Goal: Task Accomplishment & Management: Use online tool/utility

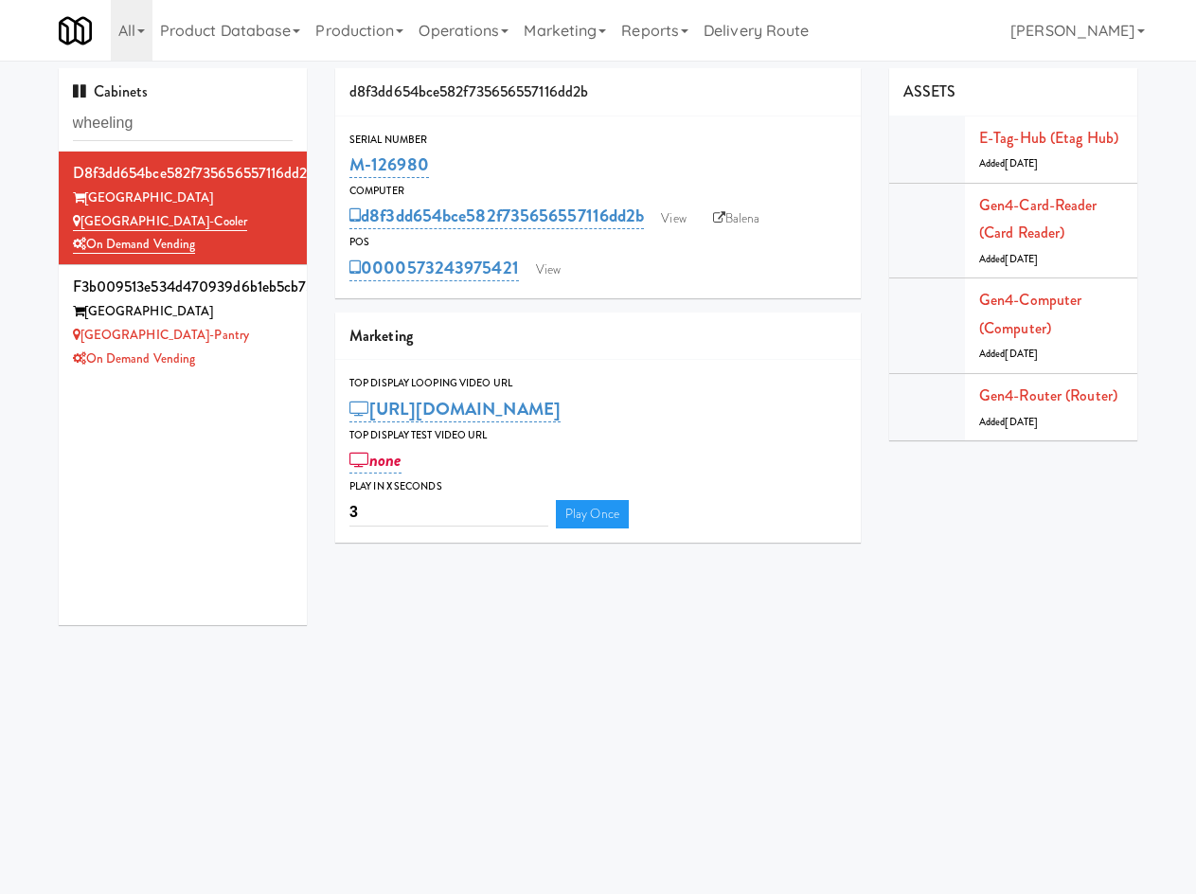
click at [1138, 212] on div "ASSETS E-tag-hub (Etag Hub) Added [DATE] Gen4-card-reader (Card Reader) Added […" at bounding box center [1013, 261] width 276 height 386
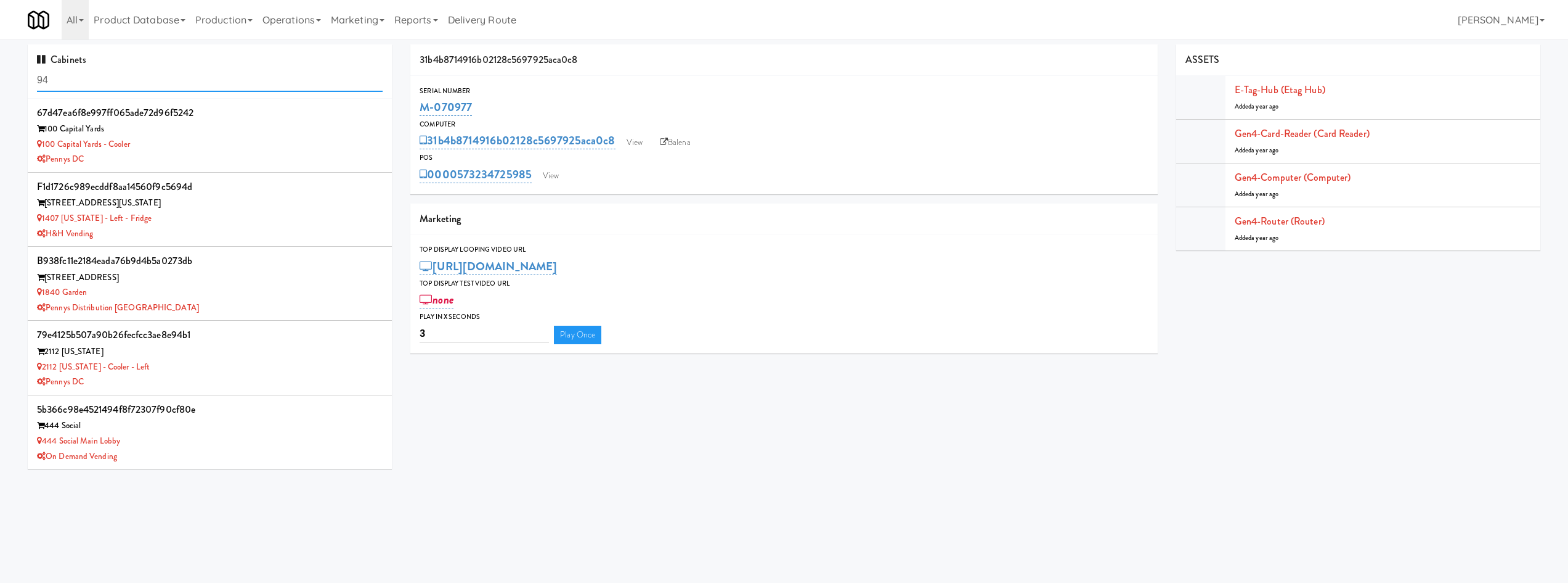
click at [172, 70] on input "94" at bounding box center [210, 80] width 346 height 23
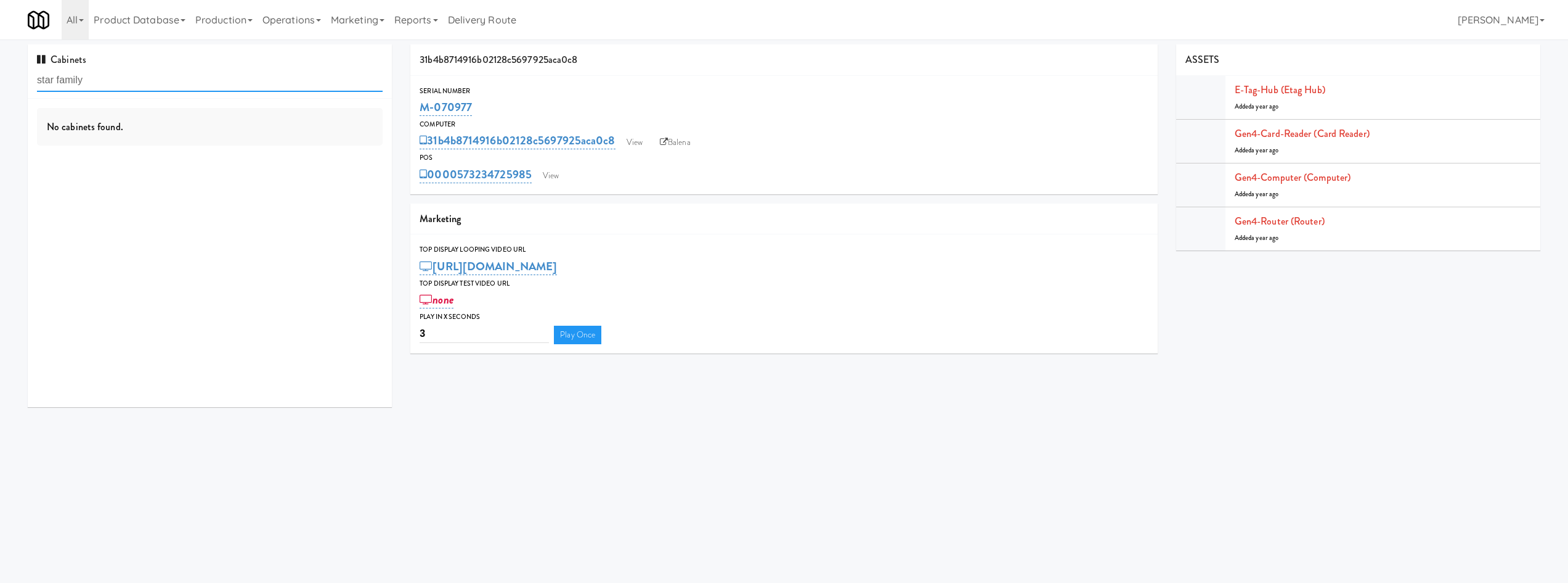
type input "star family"
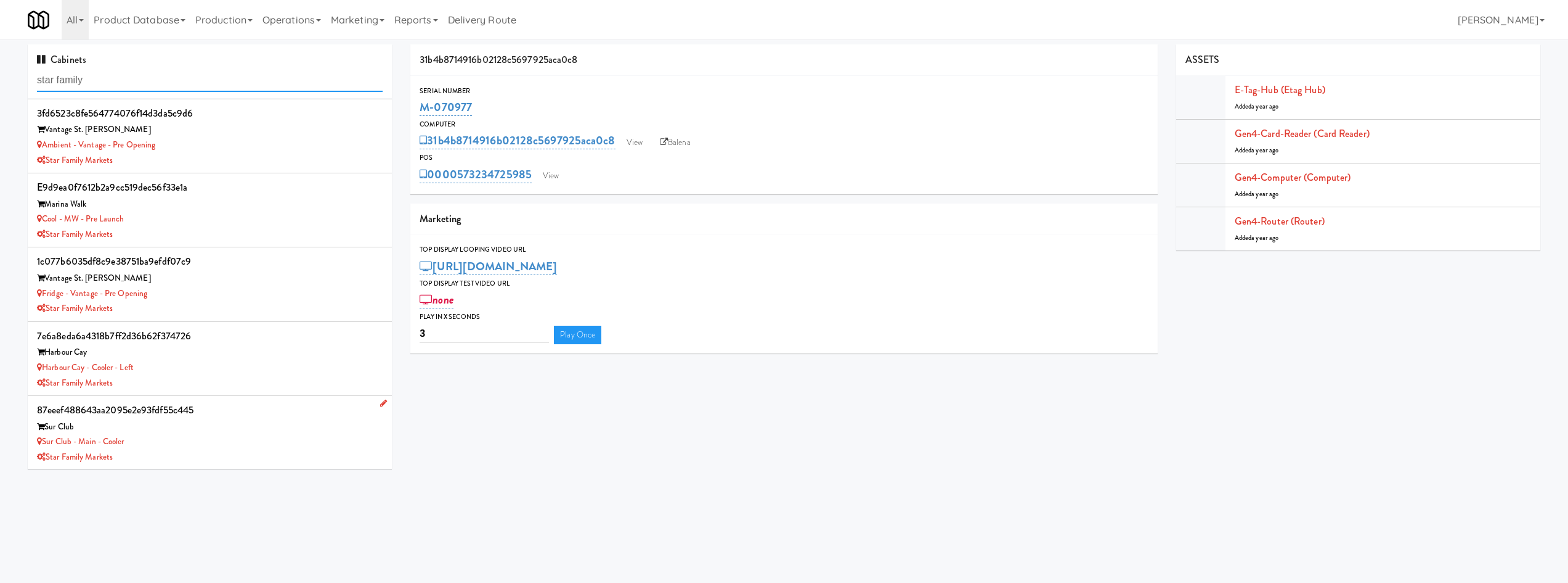
scroll to position [74, 0]
click at [238, 381] on div "Star Family Markets" at bounding box center [210, 383] width 346 height 16
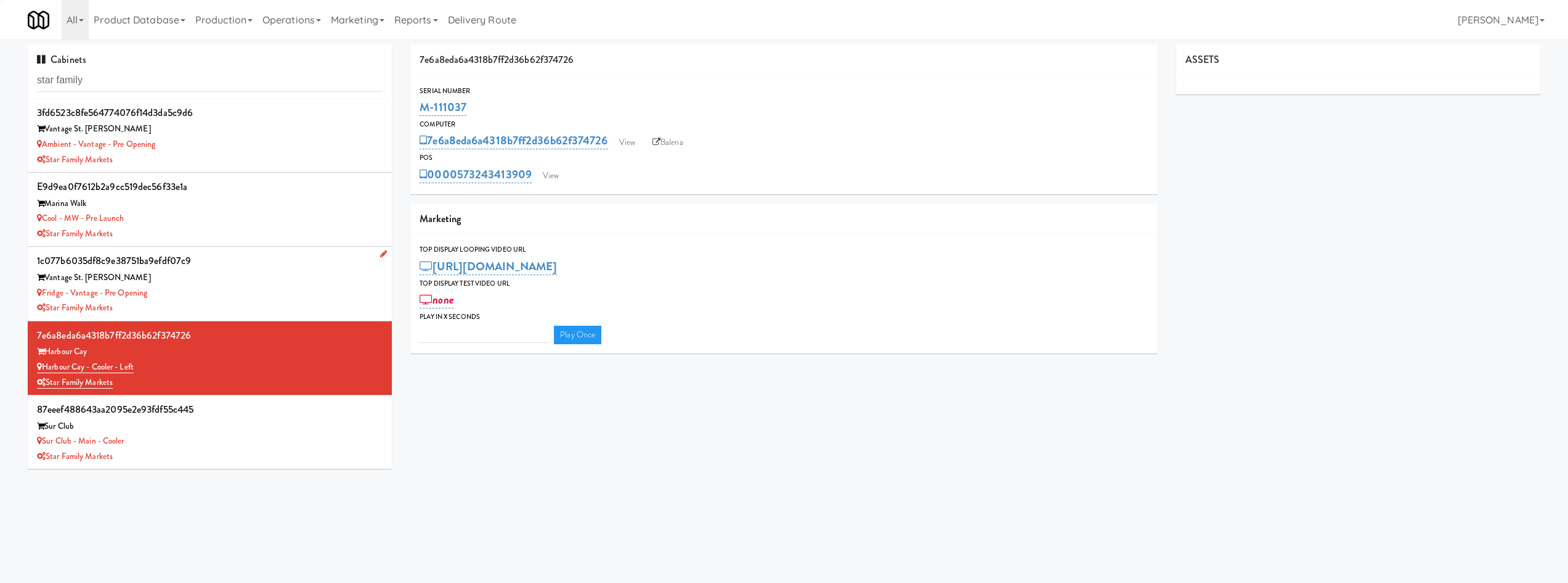
type input "3"
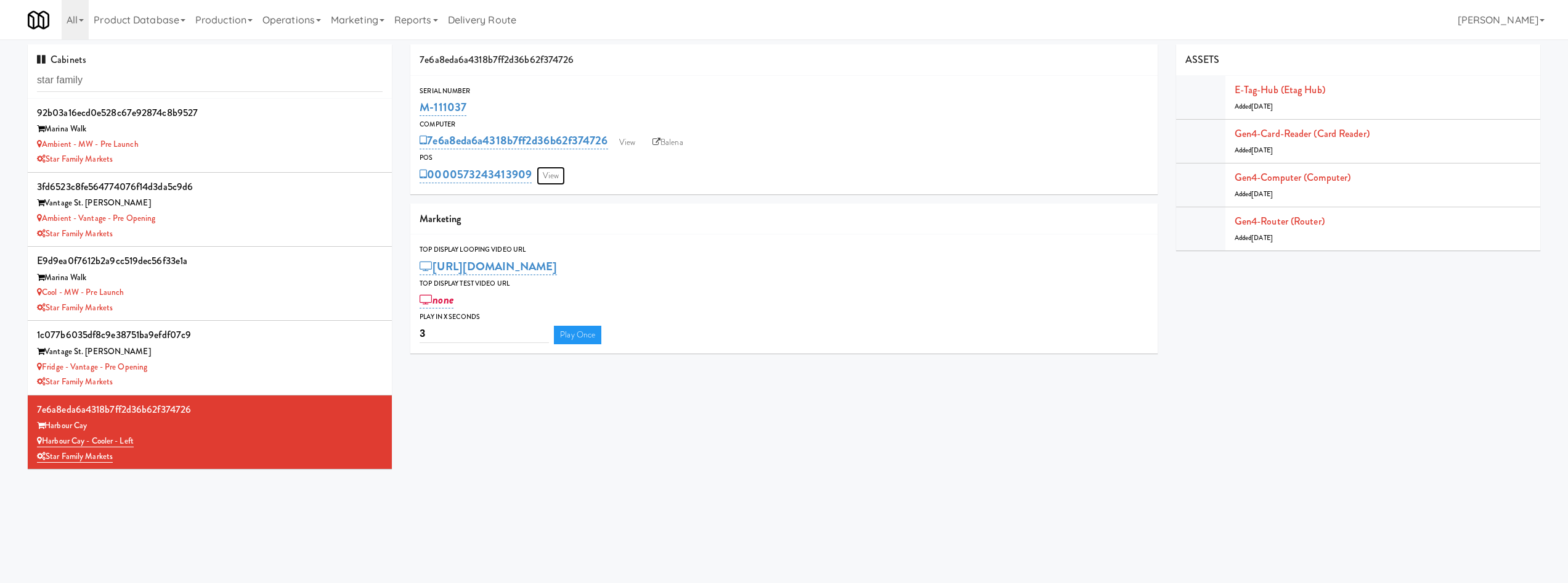
click at [551, 175] on link "View" at bounding box center [551, 176] width 29 height 18
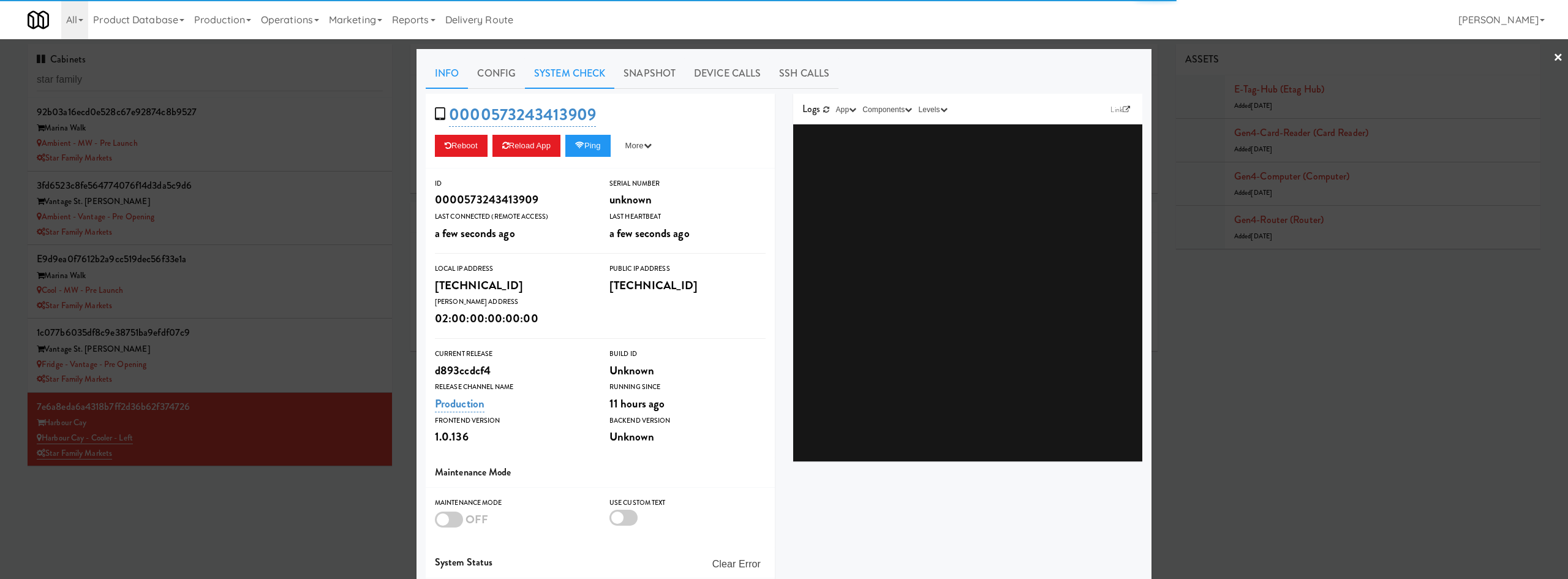
click at [556, 67] on link "System Check" at bounding box center [569, 73] width 89 height 30
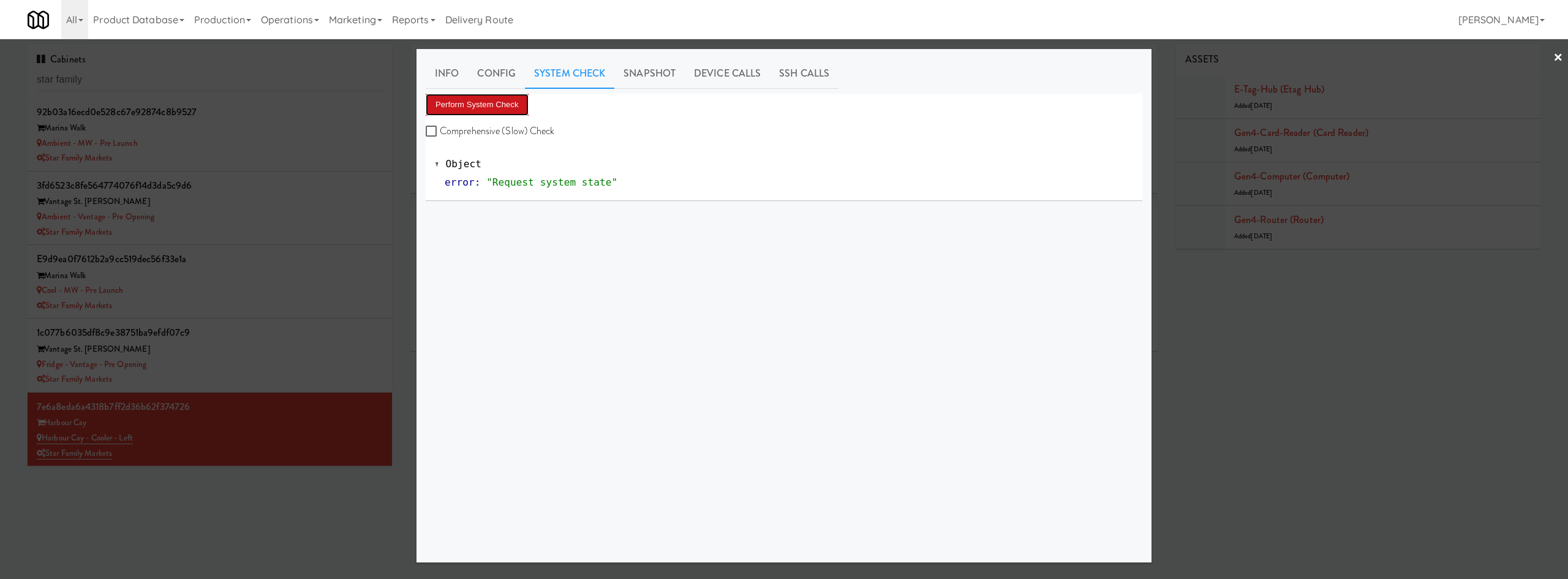
click at [501, 106] on button "Perform System Check" at bounding box center [477, 105] width 103 height 22
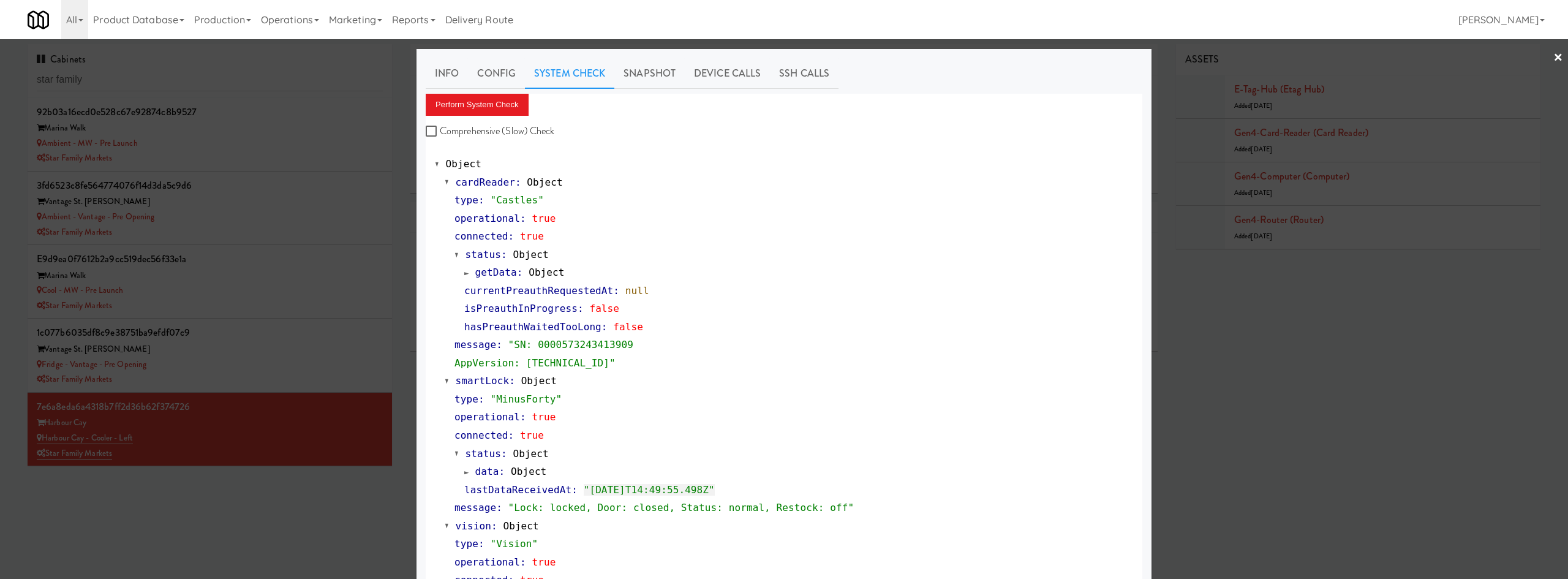
click at [235, 373] on div at bounding box center [784, 289] width 1568 height 579
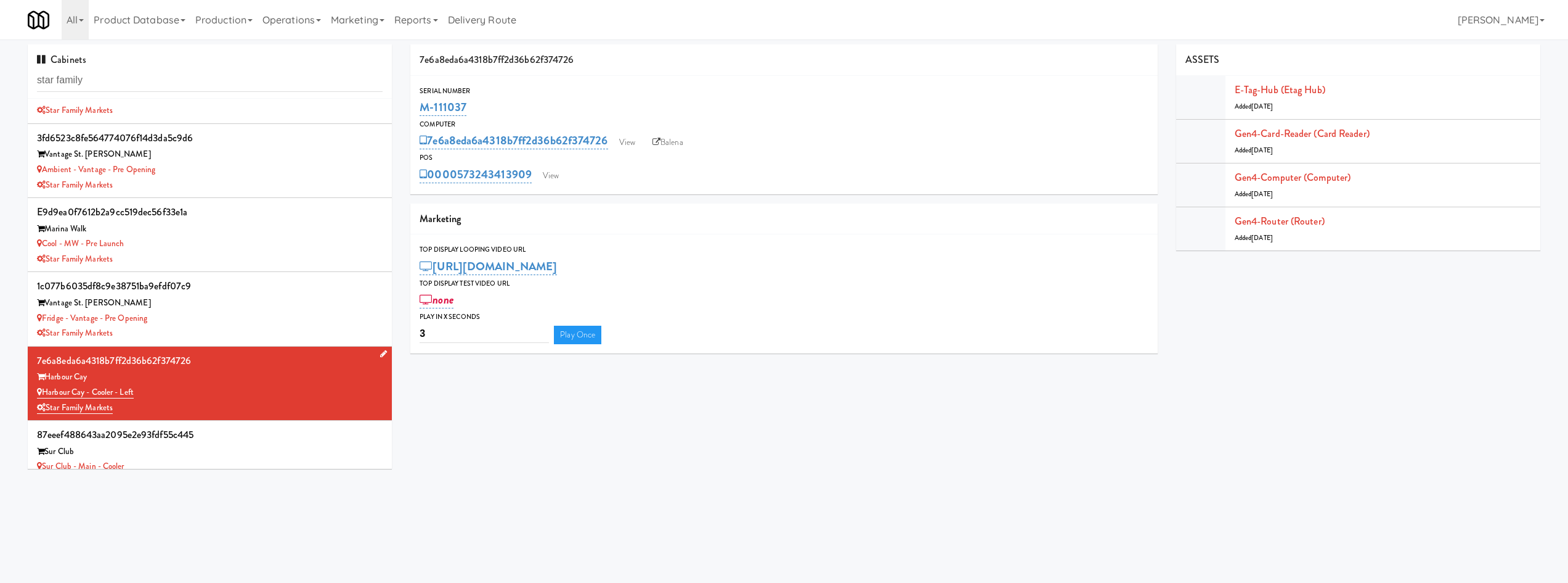
scroll to position [74, 0]
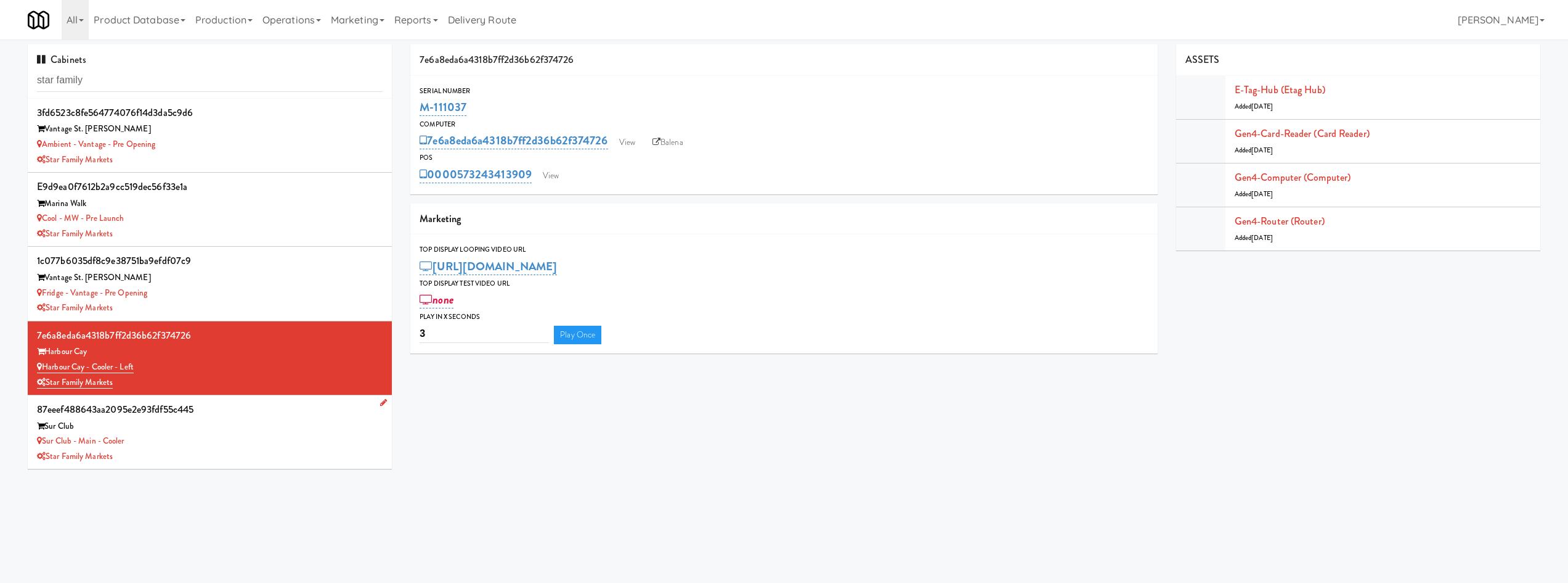
click at [240, 454] on div "Star Family Markets" at bounding box center [210, 457] width 346 height 16
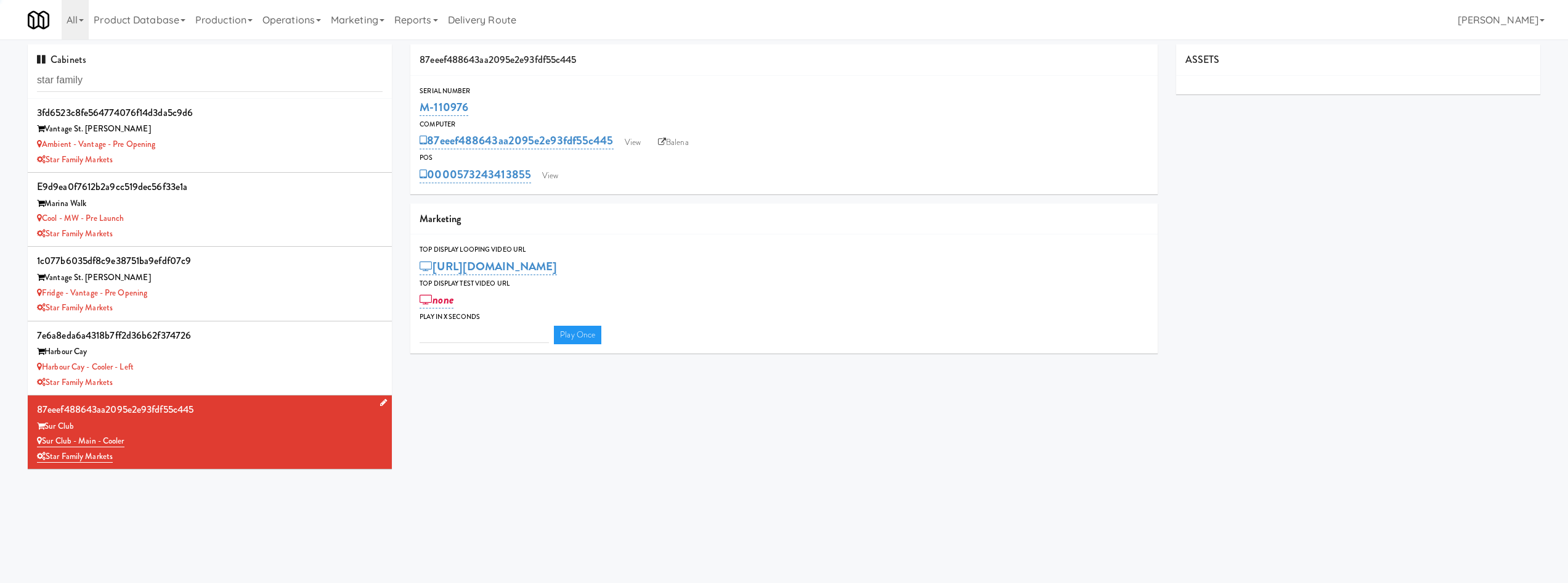
type input "3"
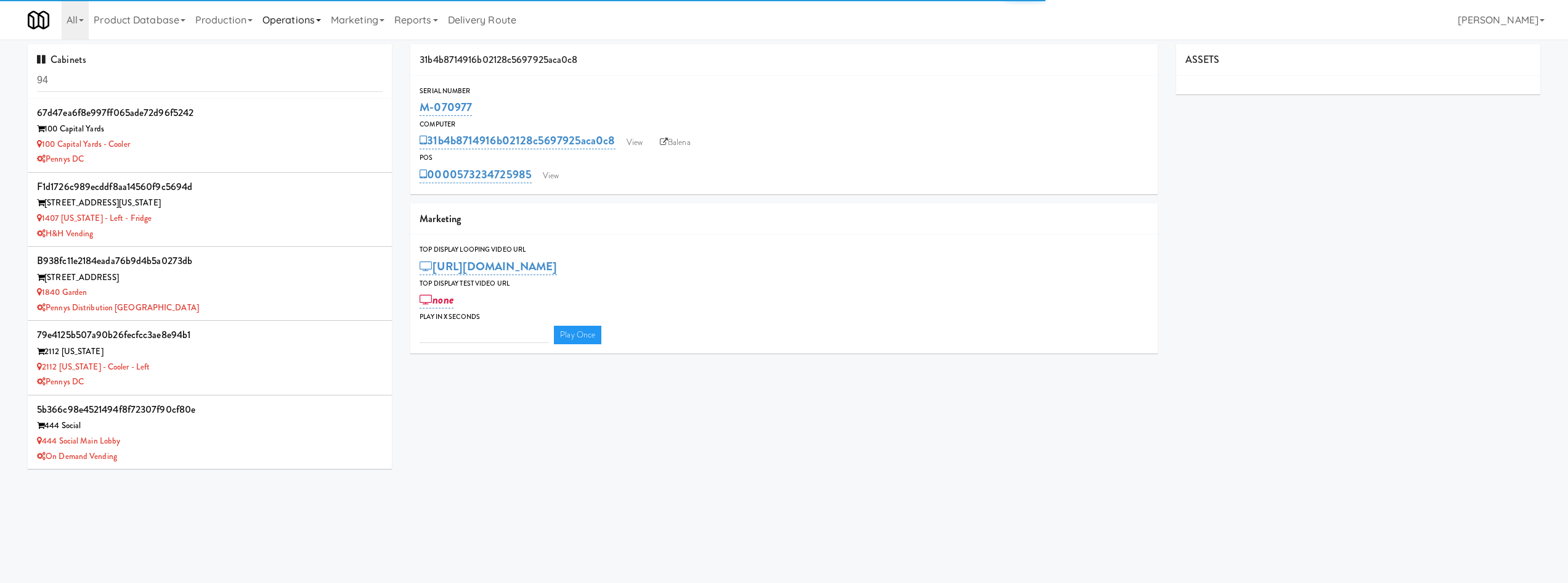
type input "3"
click at [269, 33] on link "Operations" at bounding box center [292, 20] width 68 height 40
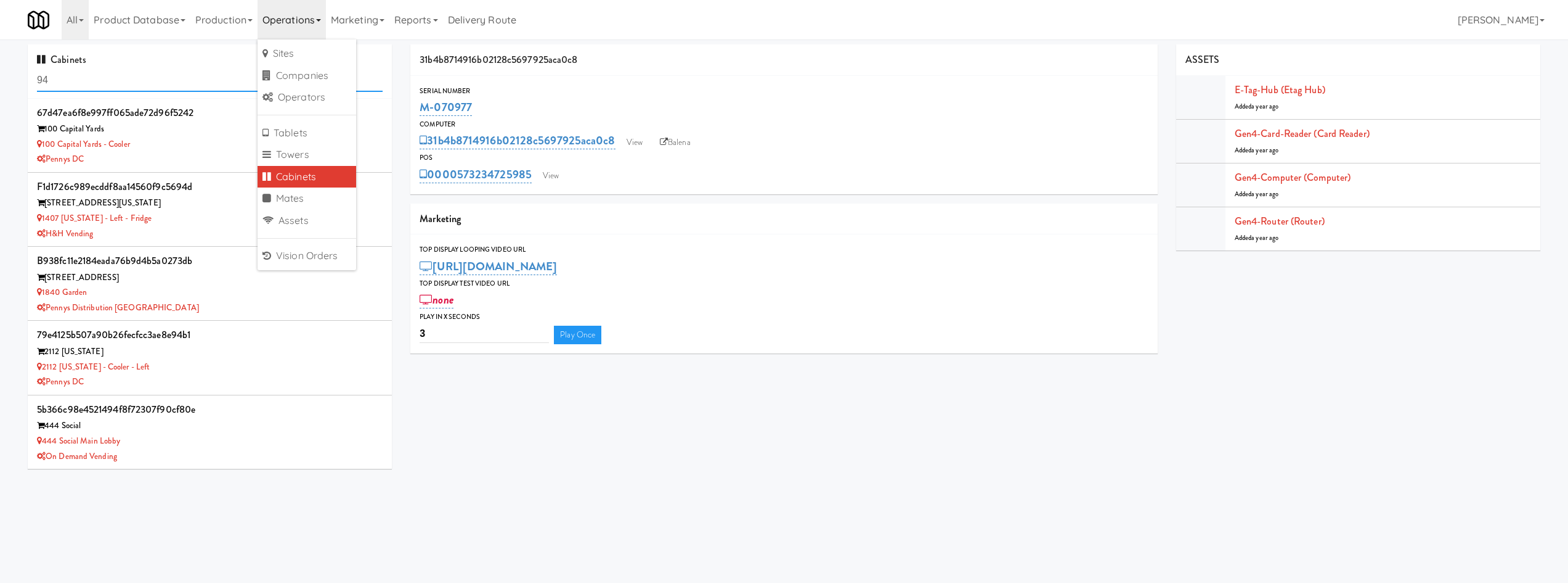
click at [119, 81] on input "94" at bounding box center [210, 80] width 346 height 23
click at [118, 81] on input "94" at bounding box center [210, 80] width 346 height 23
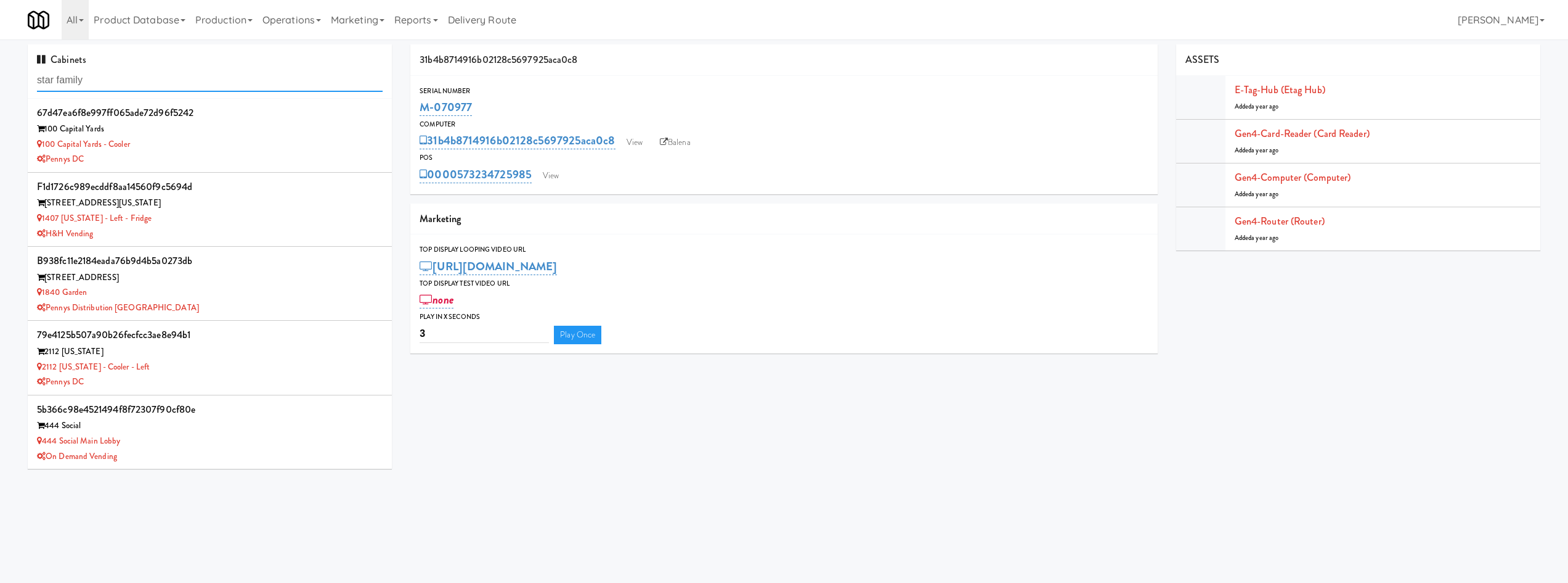
type input "star family"
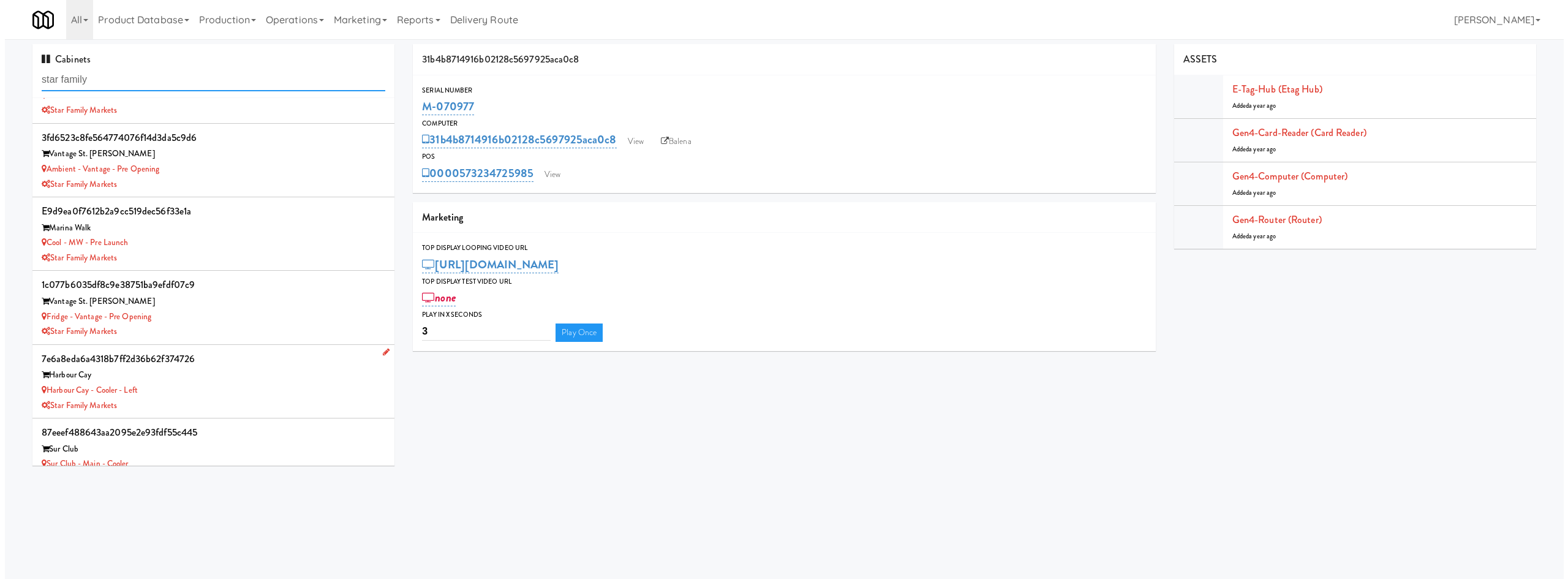
scroll to position [74, 0]
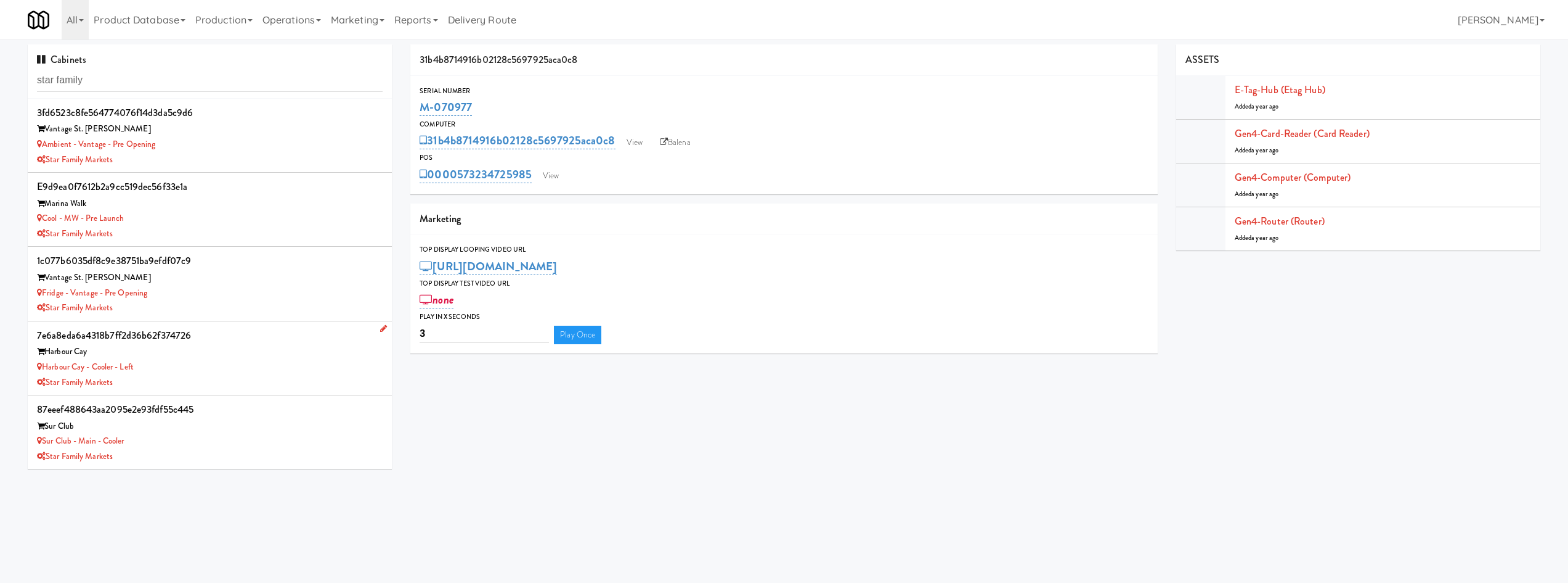
click at [245, 384] on div "Star Family Markets" at bounding box center [210, 383] width 346 height 16
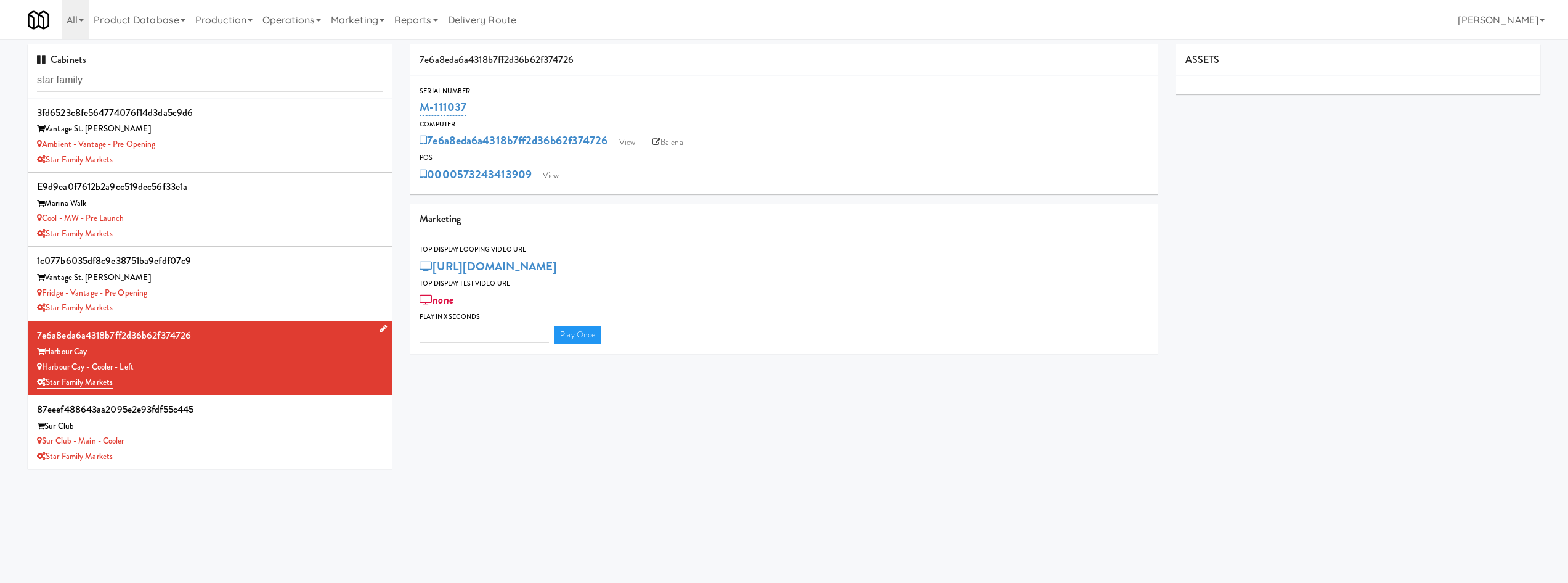
type input "3"
click at [583, 561] on body "Okay Okay Select date: previous 2025-Sep next Su Mo Tu We Th Fr Sa 31 1 2 3 4 5…" at bounding box center [784, 331] width 1568 height 583
drag, startPoint x: 488, startPoint y: 98, endPoint x: 419, endPoint y: 108, distance: 69.7
click at [419, 108] on div "Serial Number M-111037" at bounding box center [784, 102] width 747 height 33
copy link "M-111037"
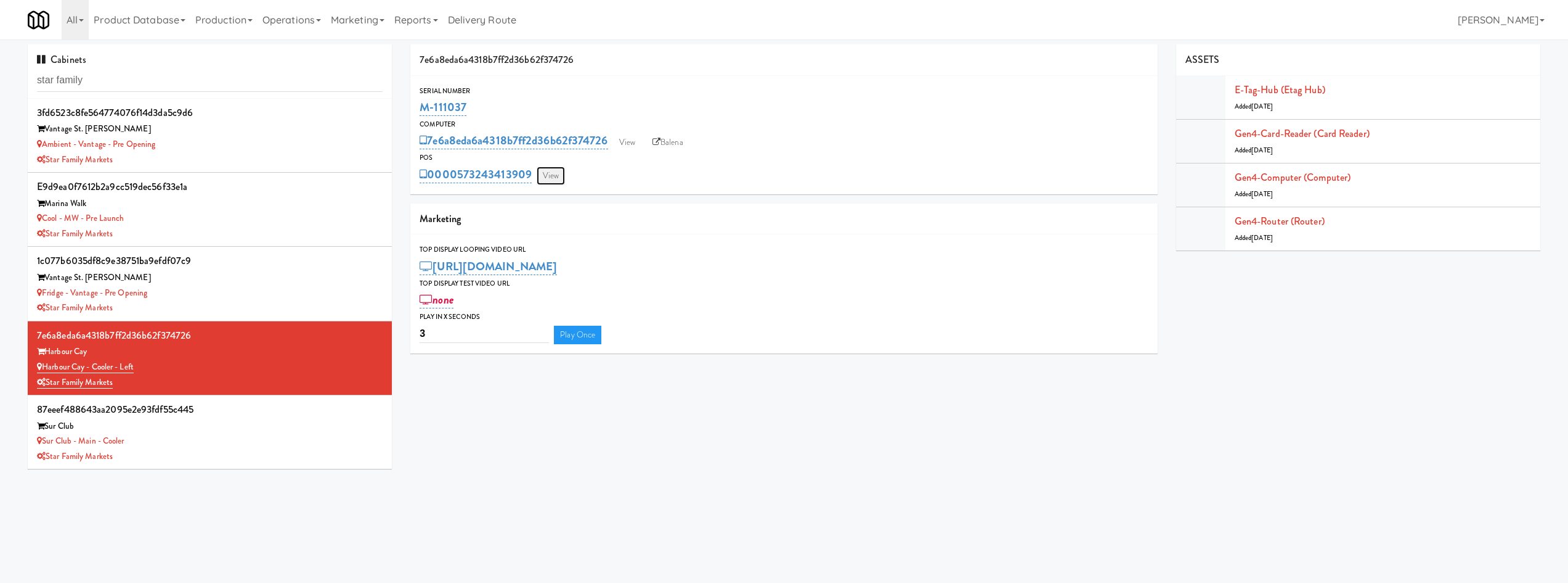
click at [558, 176] on link "View" at bounding box center [551, 176] width 29 height 18
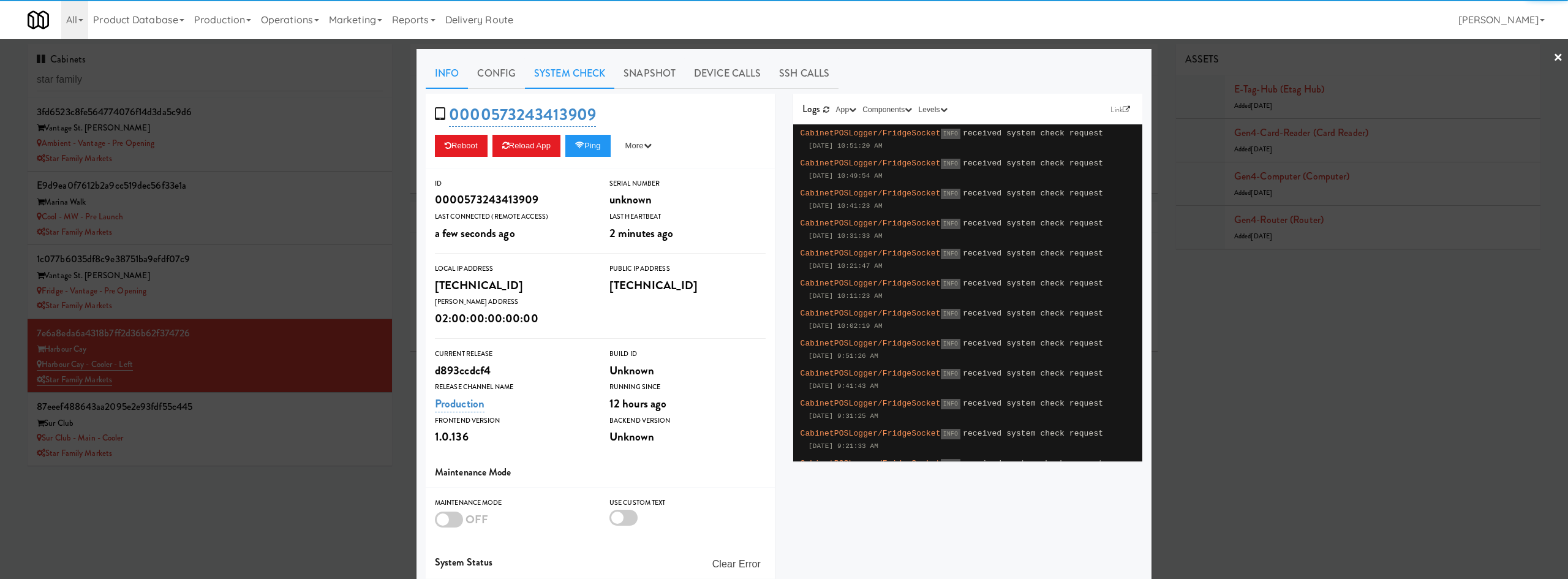
drag, startPoint x: 569, startPoint y: 58, endPoint x: 523, endPoint y: 80, distance: 51.0
click at [569, 58] on div "Info Config System Check Snapshot Device Calls SSH Calls 0000573243413909 Reboo…" at bounding box center [784, 358] width 735 height 618
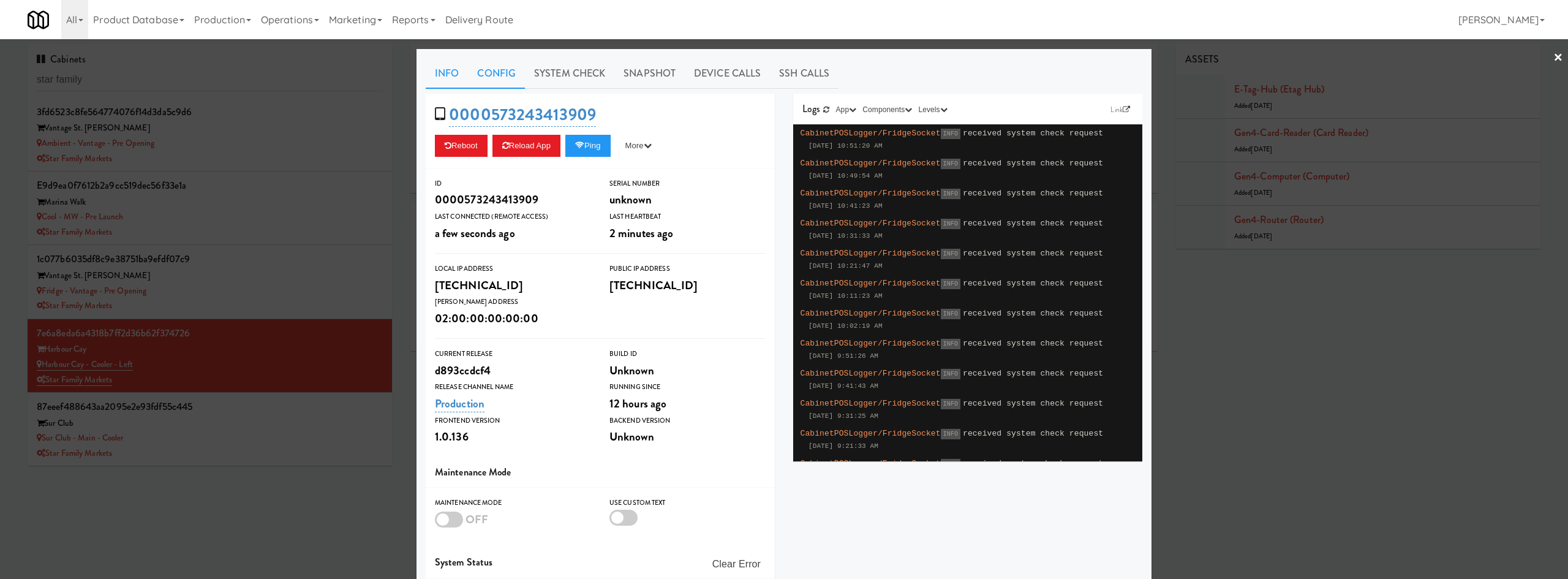
drag, startPoint x: 556, startPoint y: 69, endPoint x: 522, endPoint y: 88, distance: 38.9
click at [557, 70] on link "System Check" at bounding box center [569, 73] width 89 height 30
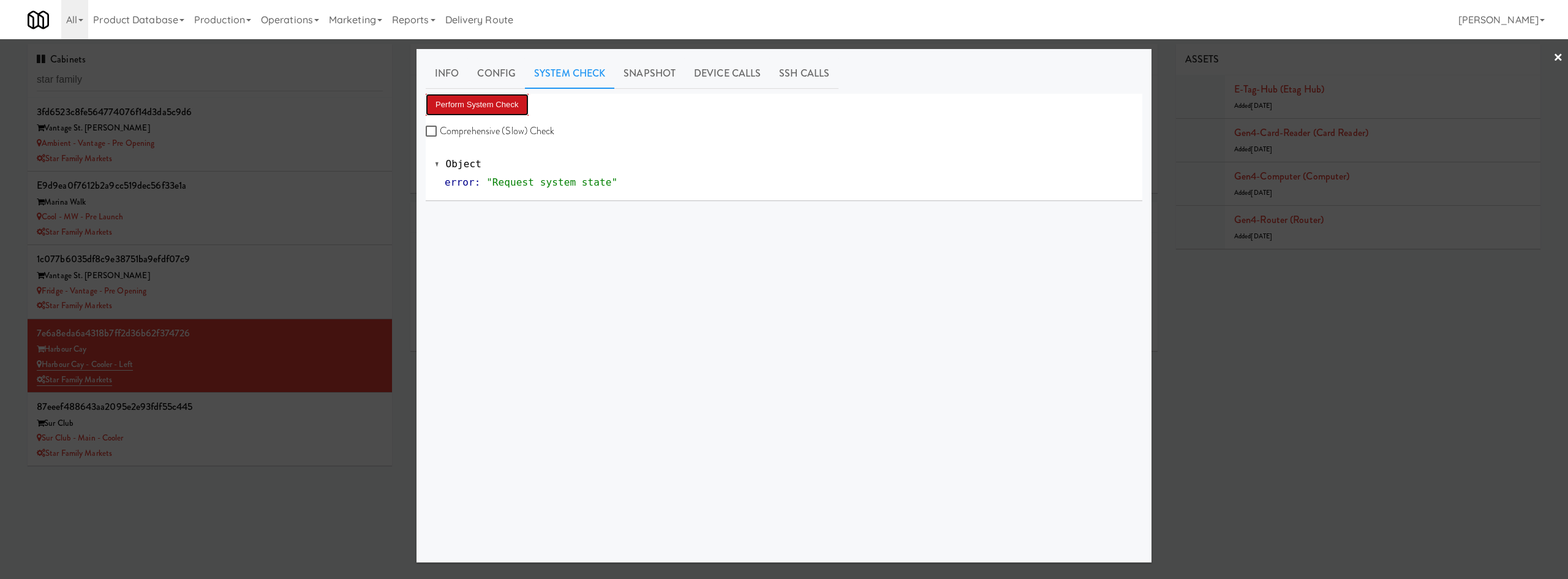
click at [459, 108] on button "Perform System Check" at bounding box center [477, 105] width 103 height 22
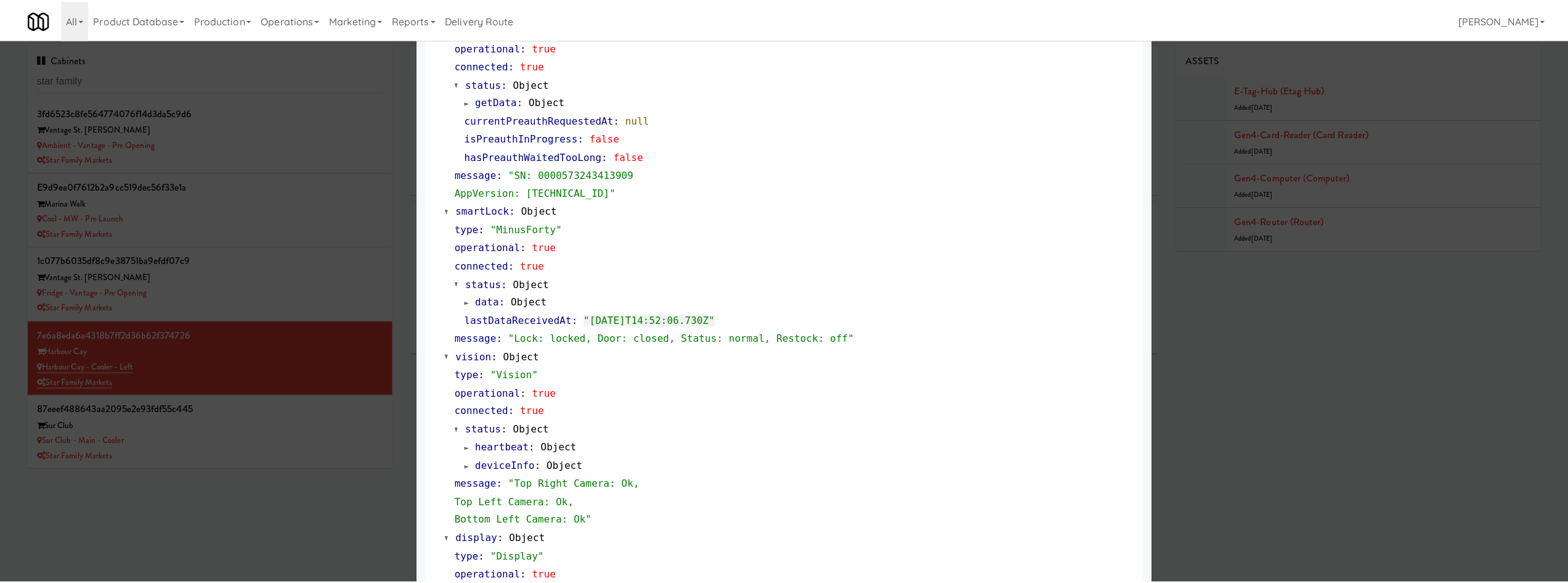
scroll to position [375, 0]
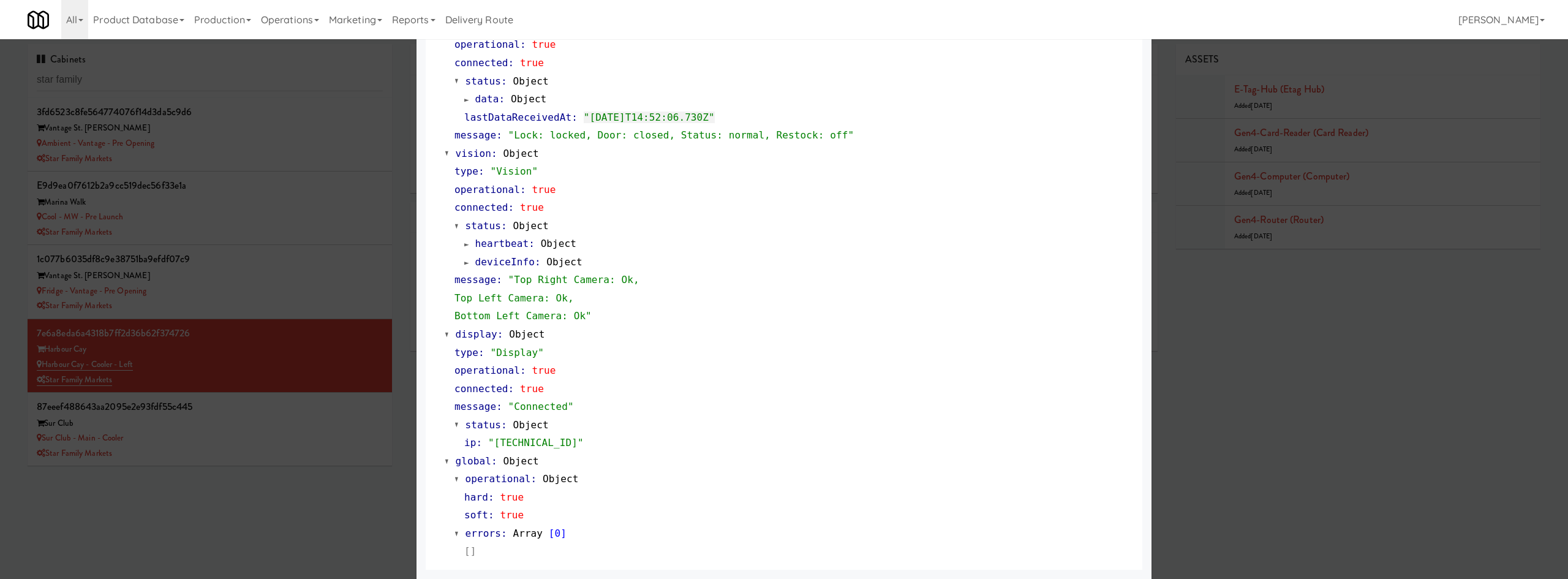
click at [377, 547] on div at bounding box center [784, 289] width 1568 height 579
